Goal: Information Seeking & Learning: Learn about a topic

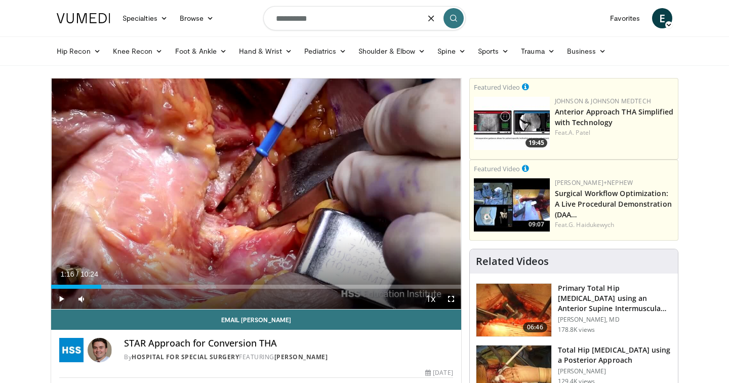
type input "**********"
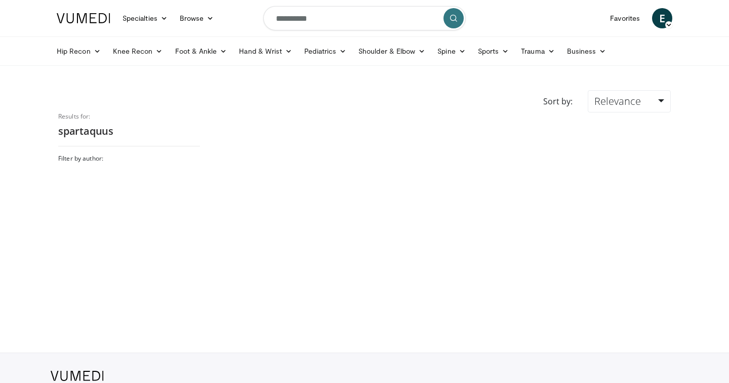
click at [350, 12] on input "**********" at bounding box center [364, 18] width 202 height 24
click at [298, 30] on form "**********" at bounding box center [364, 18] width 202 height 36
drag, startPoint x: 323, startPoint y: 25, endPoint x: 263, endPoint y: 15, distance: 61.6
click at [263, 15] on form "**********" at bounding box center [364, 18] width 202 height 36
type input "**********"
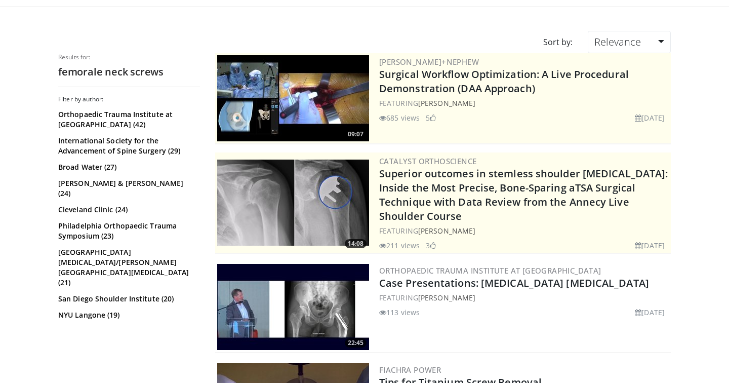
scroll to position [65, 0]
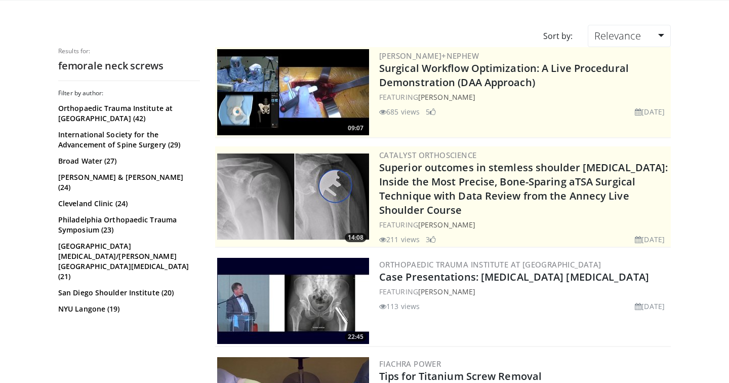
click at [333, 294] on img at bounding box center [293, 301] width 152 height 86
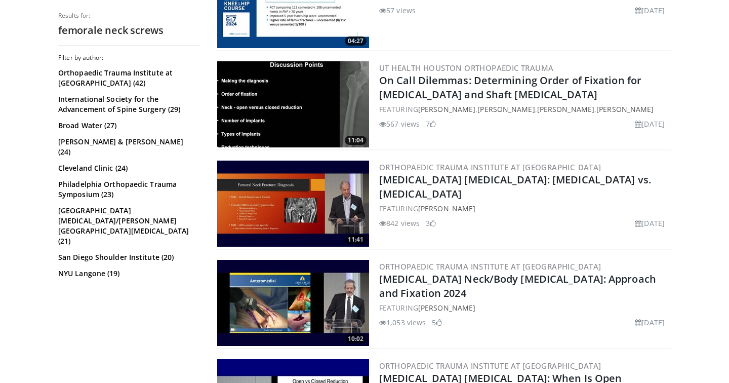
scroll to position [563, 0]
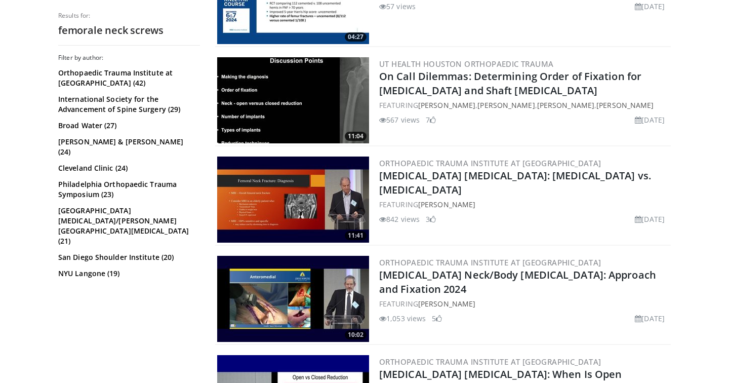
click at [247, 95] on img at bounding box center [293, 100] width 152 height 86
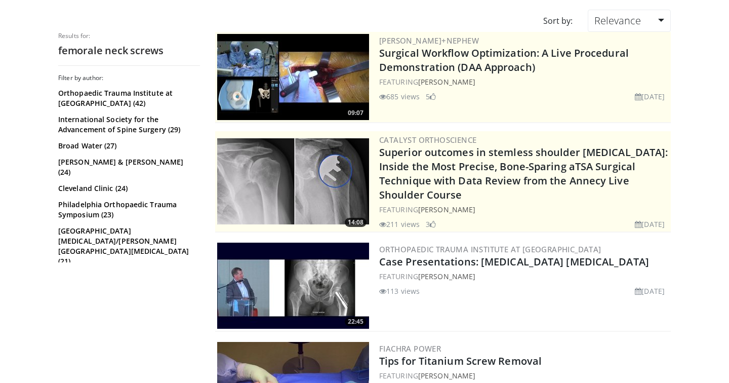
scroll to position [0, 0]
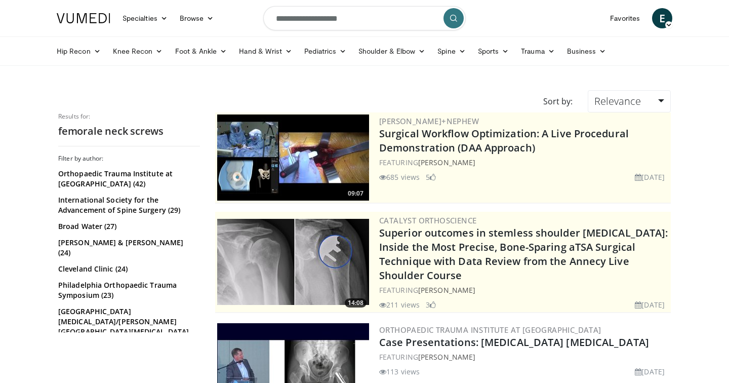
click at [335, 15] on input "**********" at bounding box center [364, 18] width 202 height 24
click at [329, 19] on input "**********" at bounding box center [364, 18] width 202 height 24
type input "**********"
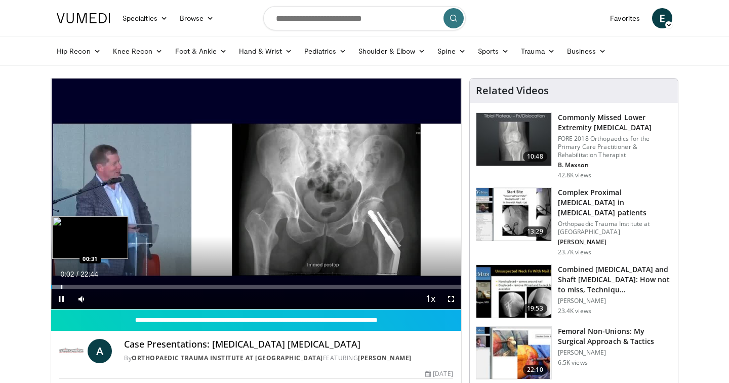
click at [61, 285] on div "Progress Bar" at bounding box center [61, 287] width 1 height 4
click at [69, 286] on div "Progress Bar" at bounding box center [69, 287] width 1 height 4
click at [76, 286] on div "Progress Bar" at bounding box center [76, 287] width 1 height 4
click at [83, 286] on div "Progress Bar" at bounding box center [83, 287] width 1 height 4
click at [93, 285] on div "Progress Bar" at bounding box center [93, 287] width 1 height 4
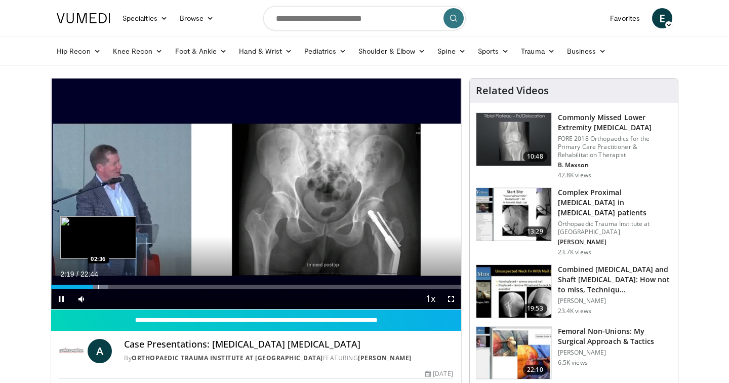
click at [98, 285] on div "Progress Bar" at bounding box center [98, 287] width 1 height 4
click at [106, 285] on div "Progress Bar" at bounding box center [106, 287] width 1 height 4
click at [114, 285] on div "Progress Bar" at bounding box center [114, 287] width 1 height 4
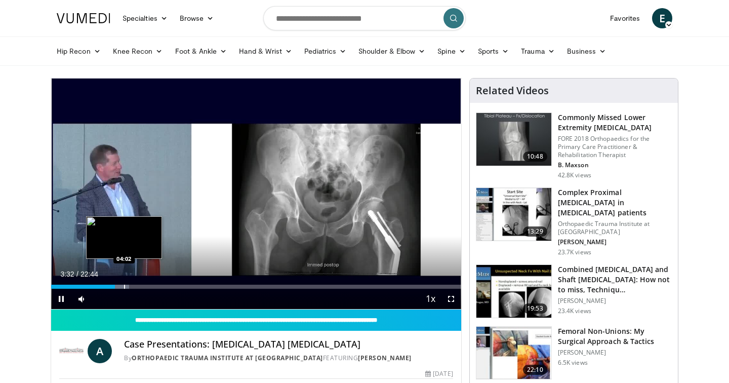
click at [124, 285] on div "Progress Bar" at bounding box center [124, 287] width 1 height 4
click at [135, 285] on div "Progress Bar" at bounding box center [135, 287] width 1 height 4
click at [144, 285] on div "Progress Bar" at bounding box center [144, 287] width 1 height 4
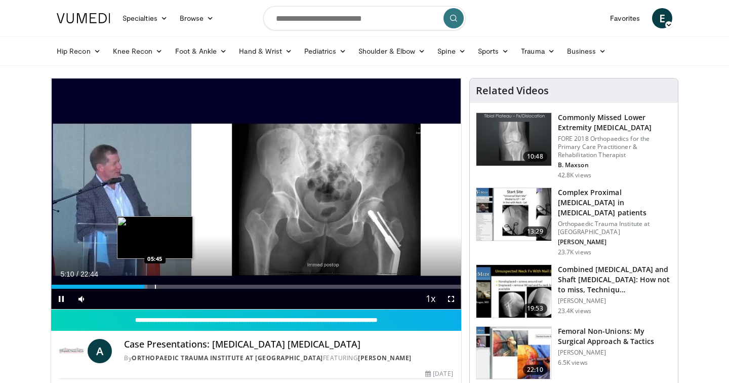
click at [155, 286] on div "Progress Bar" at bounding box center [155, 287] width 1 height 4
click at [171, 283] on div "Loaded : 27.86% 05:48 06:39" at bounding box center [256, 284] width 410 height 10
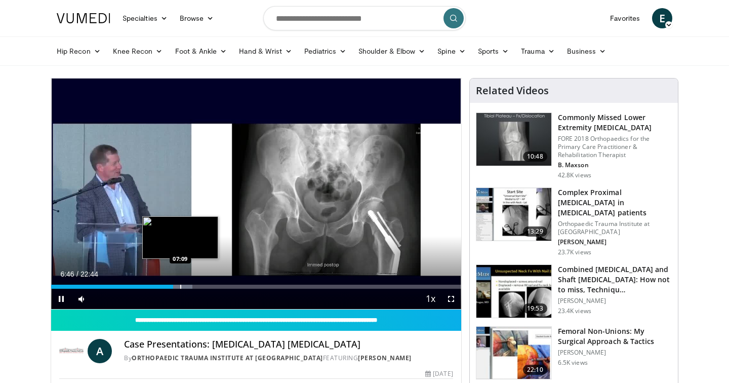
click at [180, 285] on div "Progress Bar" at bounding box center [180, 287] width 1 height 4
click at [185, 287] on div "Progress Bar" at bounding box center [185, 287] width 1 height 4
click at [193, 286] on div "Progress Bar" at bounding box center [193, 287] width 1 height 4
click at [197, 286] on div "Progress Bar" at bounding box center [197, 287] width 1 height 4
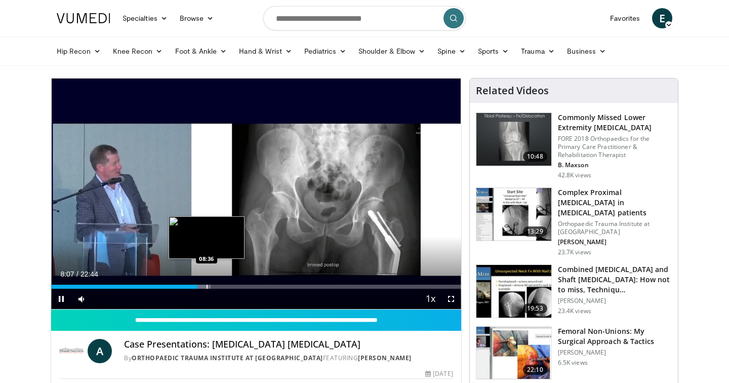
click at [207, 285] on div "Progress Bar" at bounding box center [207, 287] width 1 height 4
click at [217, 285] on div "Progress Bar" at bounding box center [217, 287] width 1 height 4
click at [226, 285] on div "Progress Bar" at bounding box center [226, 287] width 1 height 4
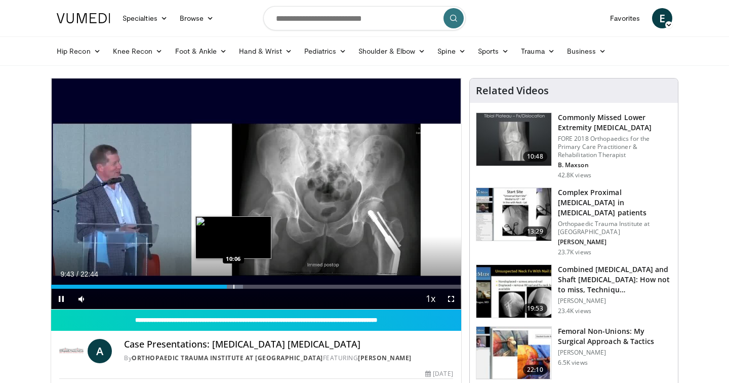
click at [233, 285] on div "Progress Bar" at bounding box center [233, 287] width 1 height 4
click at [244, 285] on div "Progress Bar" at bounding box center [244, 287] width 1 height 4
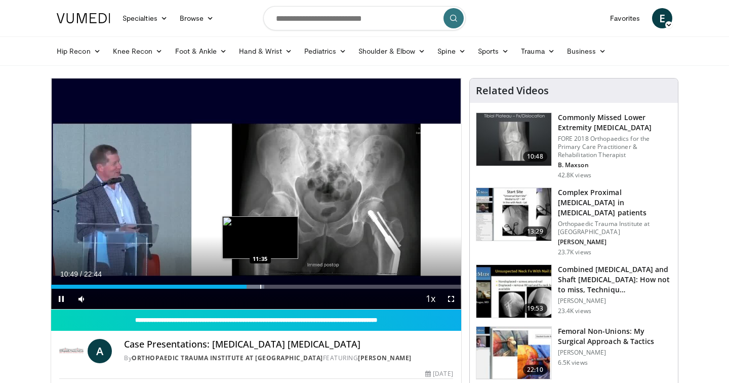
click at [260, 287] on div "Progress Bar" at bounding box center [260, 287] width 1 height 4
click at [291, 286] on div "Progress Bar" at bounding box center [291, 287] width 1 height 4
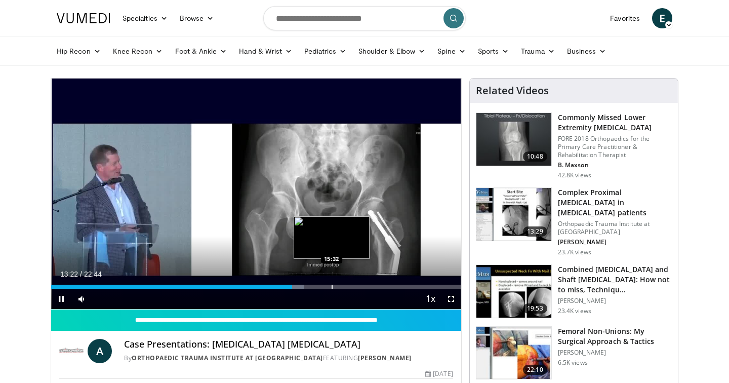
click at [332, 282] on div "Loaded : 61.58% 13:22 15:32" at bounding box center [256, 284] width 410 height 10
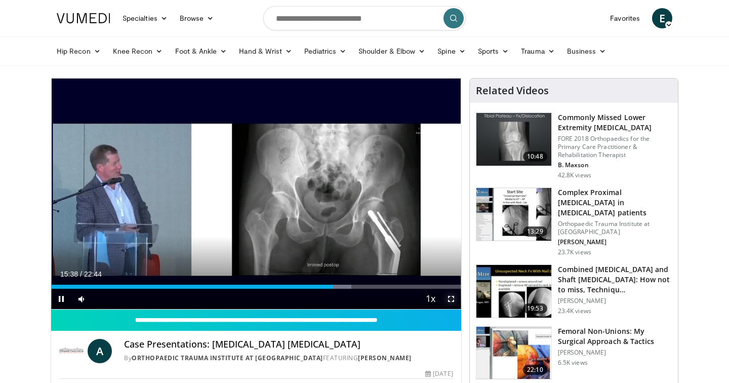
click at [453, 301] on span "Video Player" at bounding box center [451, 299] width 20 height 20
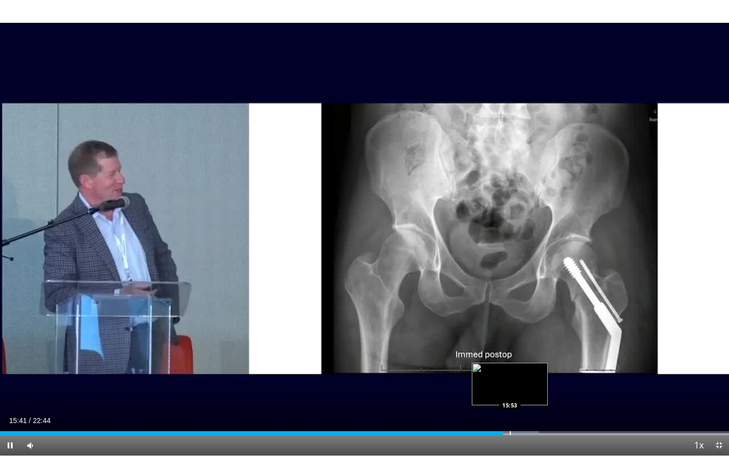
click at [510, 382] on div "Progress Bar" at bounding box center [510, 433] width 1 height 4
click at [530, 382] on div "Progress Bar" at bounding box center [530, 433] width 1 height 4
click at [538, 382] on div "Progress Bar" at bounding box center [538, 433] width 1 height 4
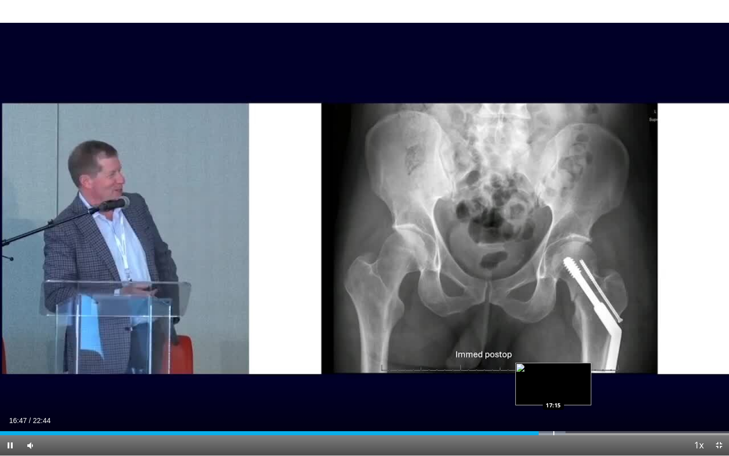
click at [553, 382] on div "10 seconds Tap to unmute" at bounding box center [364, 227] width 729 height 455
click at [556, 382] on div "Progress Bar" at bounding box center [556, 433] width 1 height 4
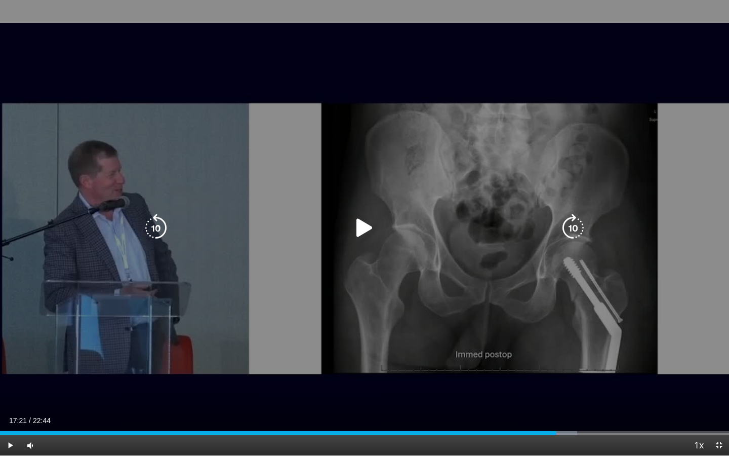
click at [506, 311] on div "10 seconds Tap to unmute" at bounding box center [364, 227] width 729 height 455
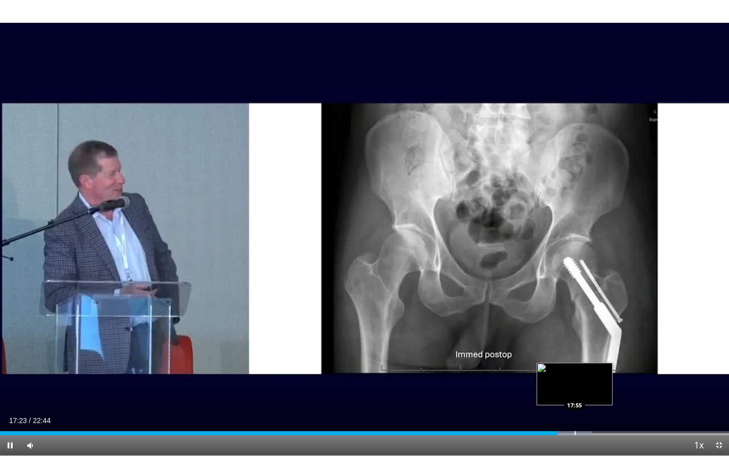
click at [575, 382] on div "Progress Bar" at bounding box center [575, 433] width 1 height 4
click at [594, 382] on div "Progress Bar" at bounding box center [594, 433] width 1 height 4
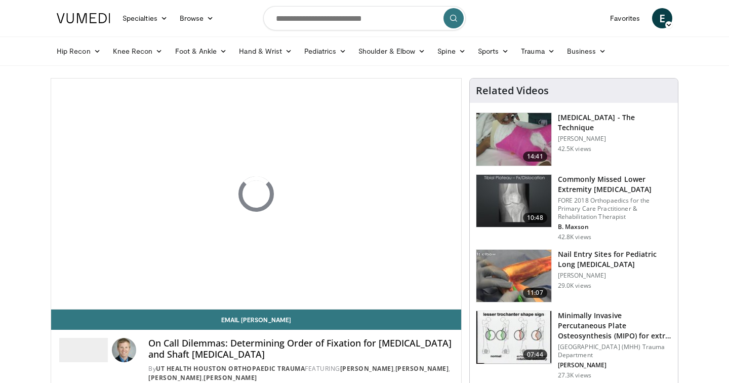
click at [207, 331] on div "On Call Dilemmas: Determining Order of Fixation for [MEDICAL_DATA] and Shaft [M…" at bounding box center [256, 357] width 410 height 54
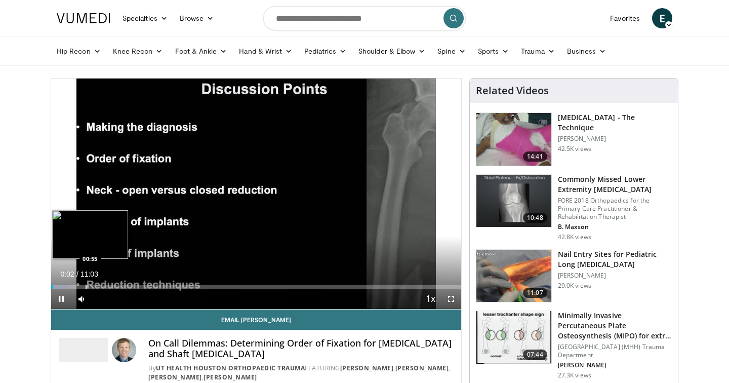
click at [86, 288] on div "Progress Bar" at bounding box center [86, 287] width 1 height 4
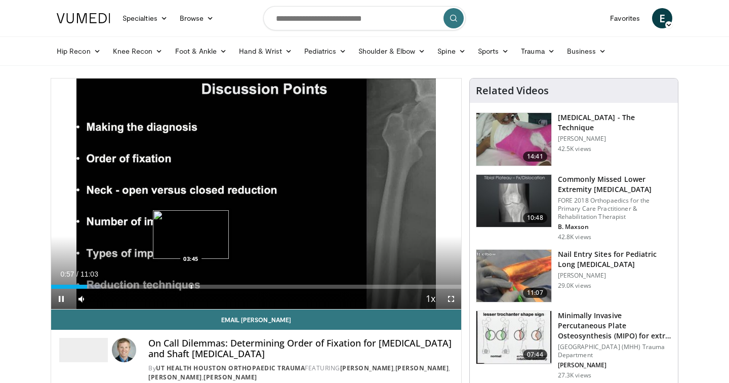
click at [191, 286] on div "Progress Bar" at bounding box center [191, 287] width 1 height 4
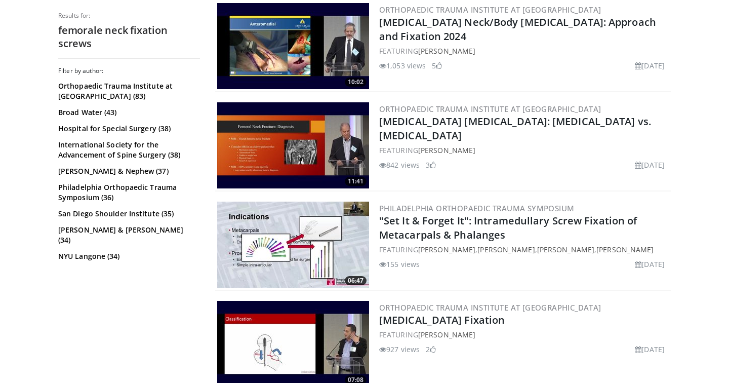
scroll to position [330, 0]
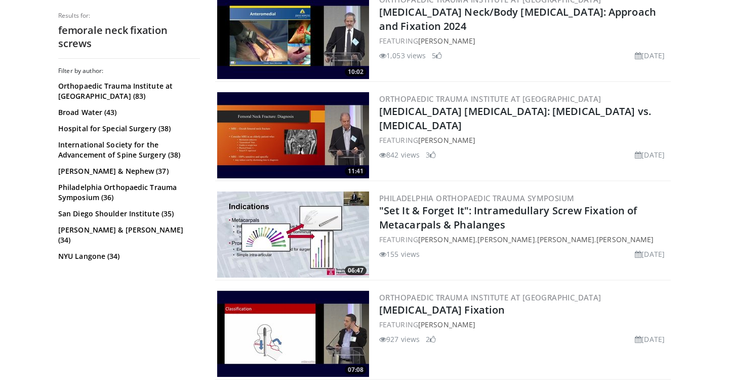
click at [313, 132] on img at bounding box center [293, 135] width 152 height 86
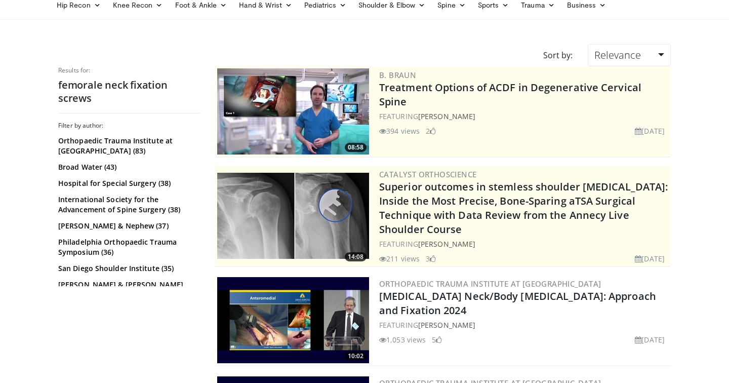
scroll to position [0, 0]
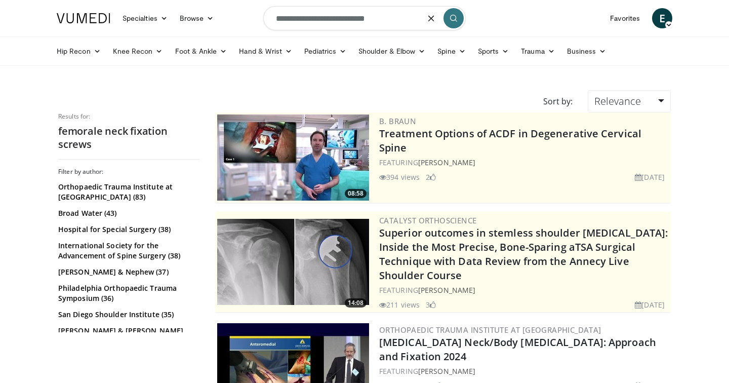
drag, startPoint x: 329, startPoint y: 19, endPoint x: 309, endPoint y: 18, distance: 19.7
click at [309, 18] on input "**********" at bounding box center [364, 18] width 202 height 24
drag, startPoint x: 432, startPoint y: 28, endPoint x: 408, endPoint y: 27, distance: 24.9
click at [408, 27] on input "**********" at bounding box center [364, 18] width 202 height 24
click at [330, 20] on input "**********" at bounding box center [364, 18] width 202 height 24
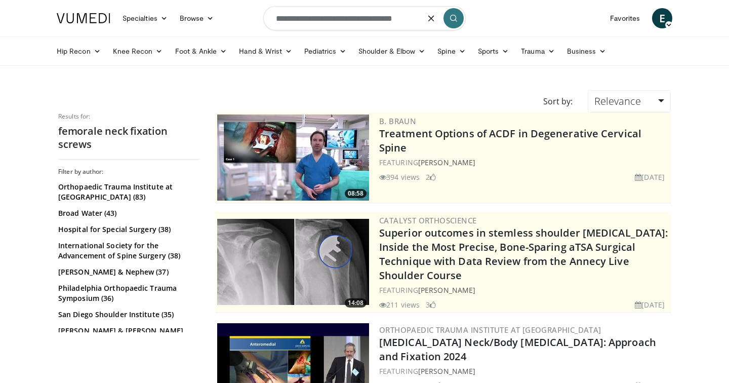
type input "**********"
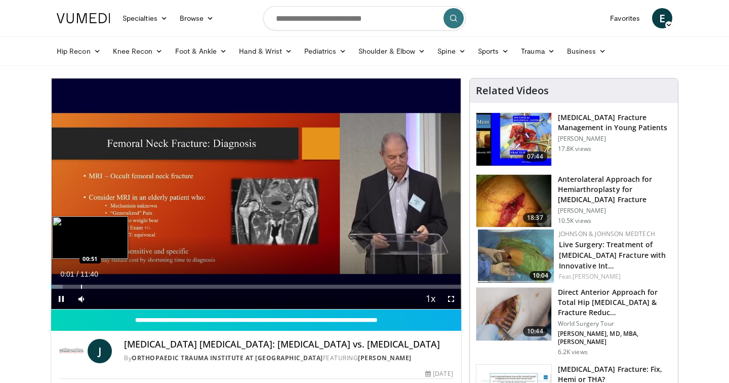
click at [81, 287] on div "Progress Bar" at bounding box center [81, 287] width 1 height 4
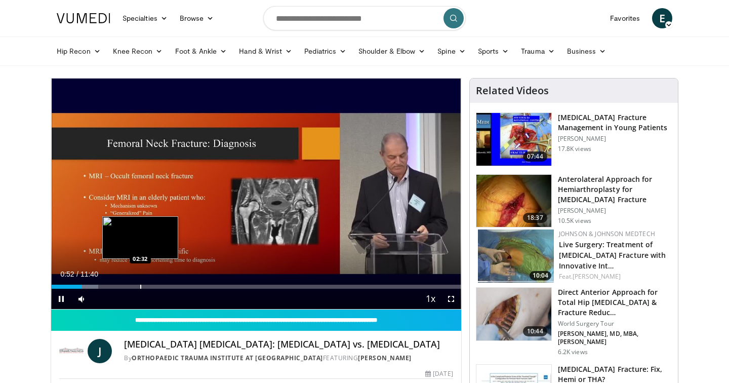
click at [140, 283] on div "Loaded : 11.43% 00:52 02:32" at bounding box center [256, 284] width 410 height 10
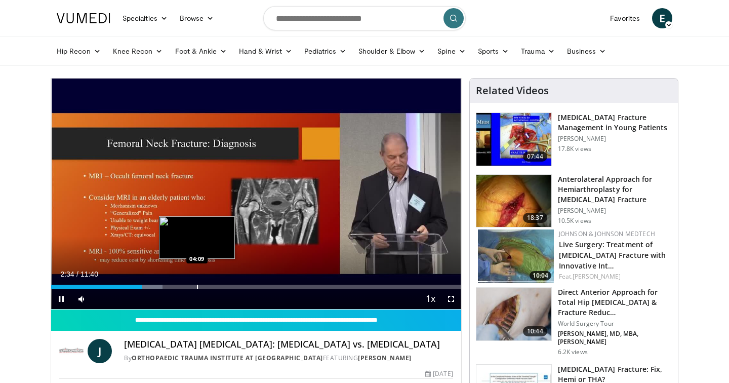
click at [197, 285] on div "Progress Bar" at bounding box center [197, 287] width 1 height 4
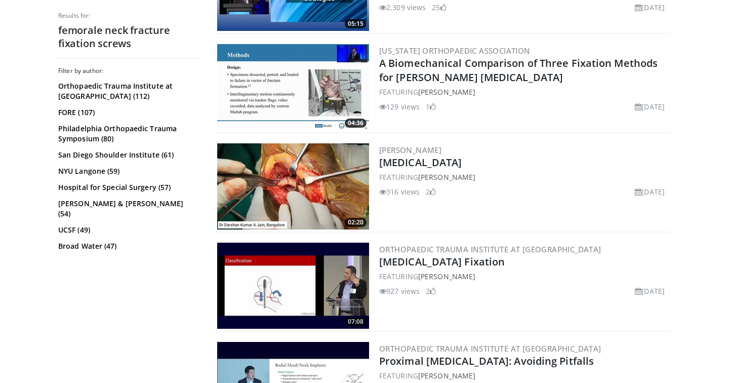
scroll to position [2376, 0]
